Goal: Navigation & Orientation: Go to known website

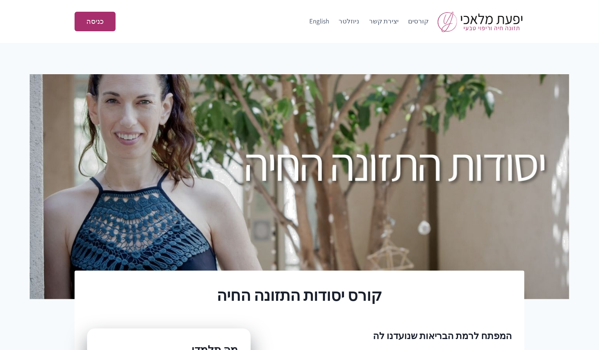
click at [501, 23] on img at bounding box center [481, 21] width 87 height 21
